Goal: Task Accomplishment & Management: Manage account settings

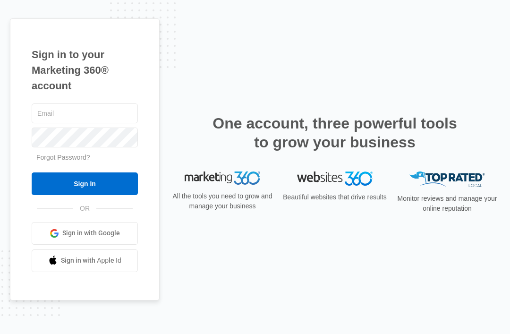
click at [141, 46] on div "Sign in to your Marketing 360® account Forgot Password? Sign In OR Sign in with…" at bounding box center [85, 159] width 150 height 282
click at [65, 123] on input "text" at bounding box center [85, 113] width 106 height 20
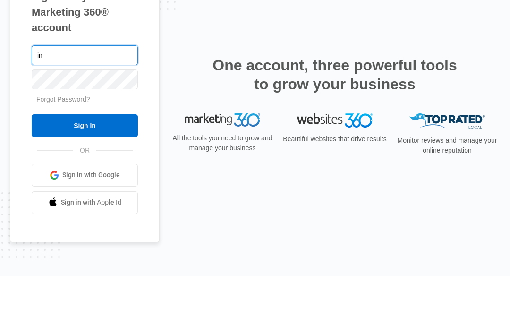
type input "[EMAIL_ADDRESS][DOMAIN_NAME]"
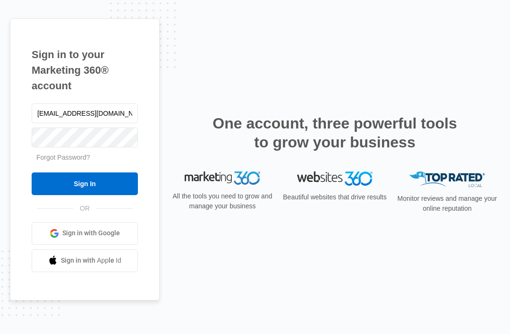
click at [109, 172] on input "Sign In" at bounding box center [85, 183] width 106 height 23
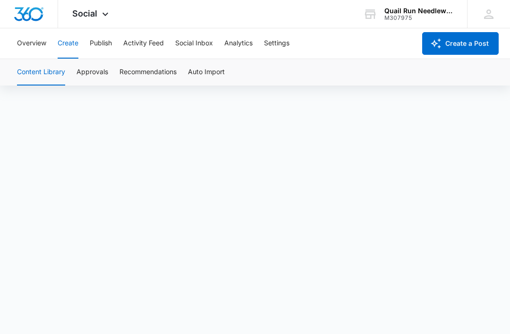
click at [104, 14] on icon at bounding box center [105, 13] width 6 height 3
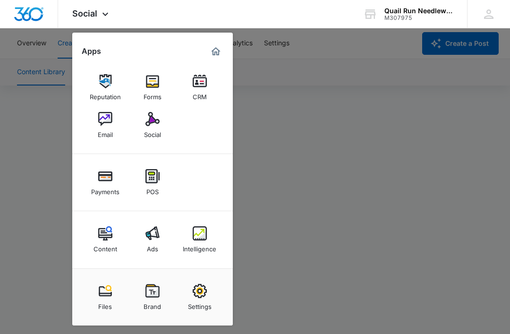
click at [108, 18] on icon at bounding box center [105, 13] width 11 height 11
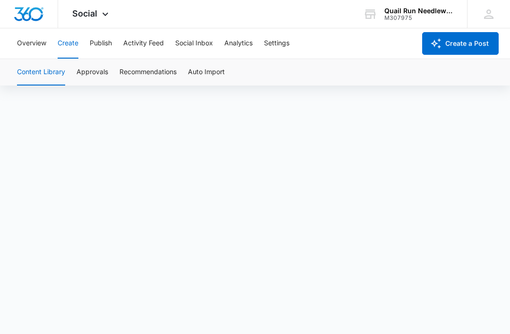
click at [105, 19] on icon at bounding box center [105, 13] width 11 height 11
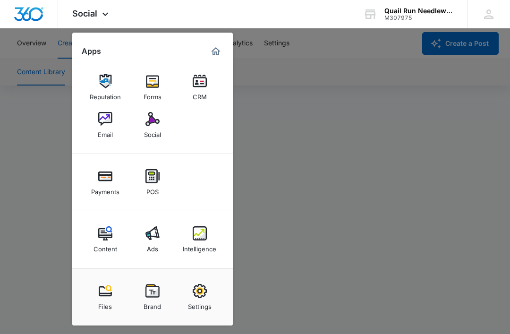
click at [104, 122] on img at bounding box center [105, 119] width 14 height 14
